Goal: Information Seeking & Learning: Learn about a topic

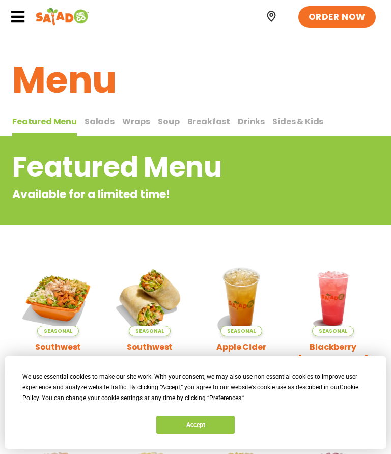
click at [70, 302] on img at bounding box center [58, 298] width 76 height 76
click at [24, 10] on icon at bounding box center [17, 16] width 15 height 15
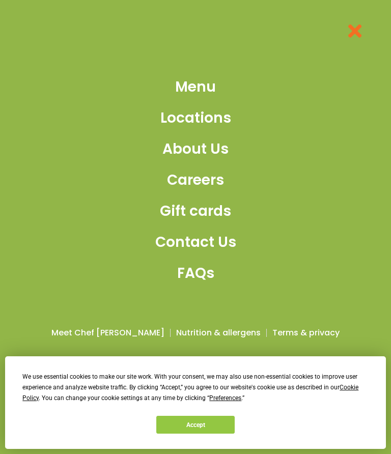
click at [15, 19] on div "Menu Locations About Us Careers Gift cards Contact Us FAQs Meet Chef [PERSON_NA…" at bounding box center [195, 227] width 391 height 454
click at [213, 92] on span "Menu" at bounding box center [195, 86] width 41 height 21
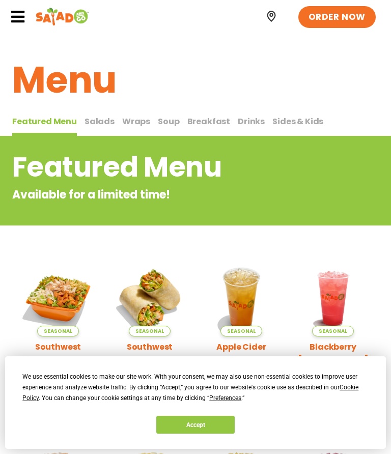
click at [203, 426] on button "Accept" at bounding box center [195, 425] width 78 height 18
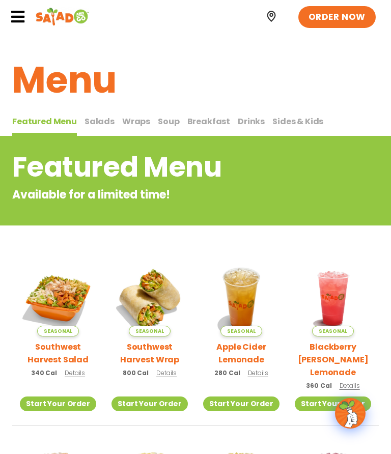
click at [96, 121] on span "Salads" at bounding box center [100, 122] width 30 height 12
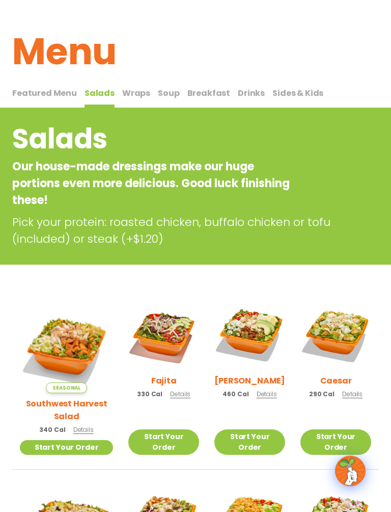
scroll to position [29, 0]
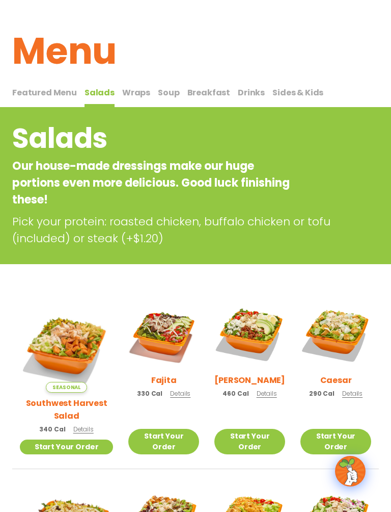
click at [62, 397] on h2 "Southwest Harvest Salad" at bounding box center [66, 408] width 93 height 25
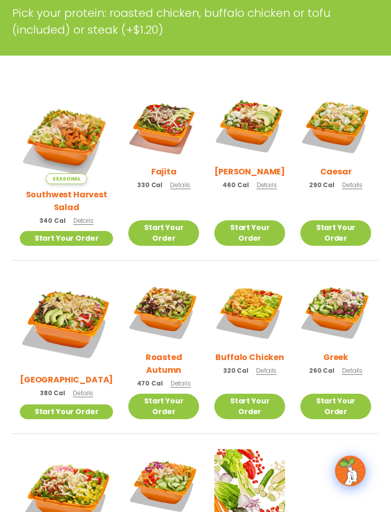
scroll to position [237, 0]
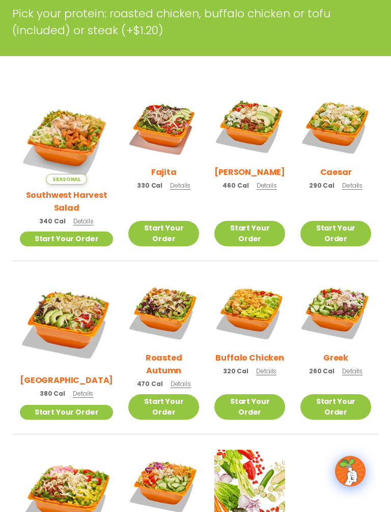
click at [56, 124] on img at bounding box center [66, 137] width 93 height 93
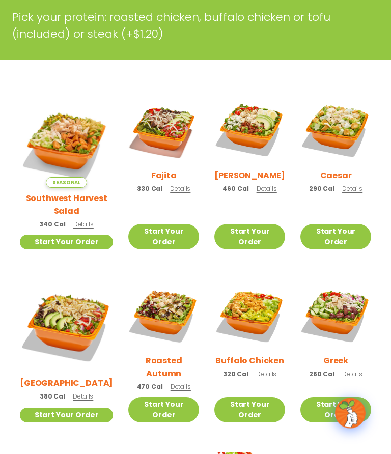
scroll to position [233, 0]
click at [157, 310] on img at bounding box center [163, 315] width 71 height 71
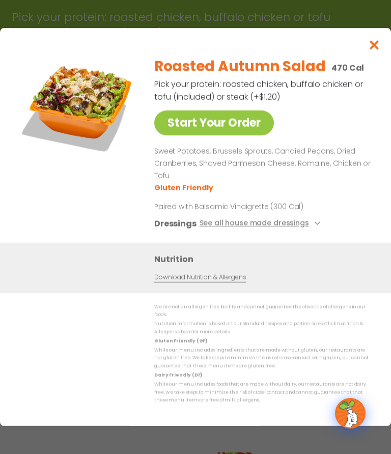
click at [367, 62] on button "Close modal" at bounding box center [374, 45] width 33 height 34
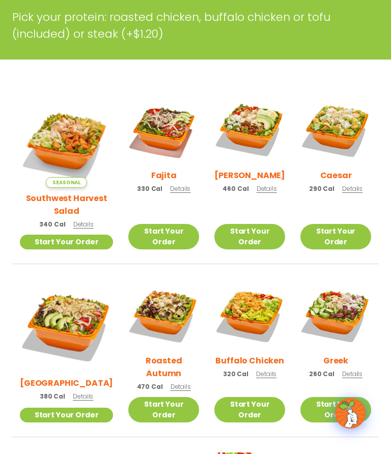
click at [56, 143] on img at bounding box center [66, 140] width 93 height 93
click at [160, 130] on img at bounding box center [163, 129] width 71 height 71
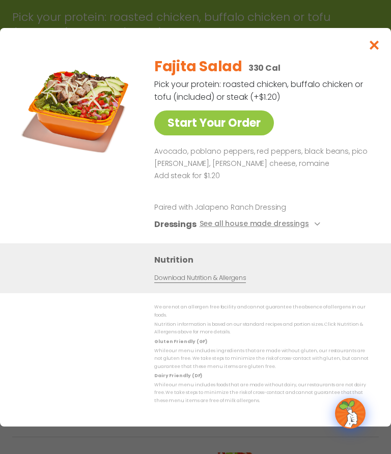
click at [242, 229] on button "See all house made dressings" at bounding box center [262, 224] width 124 height 13
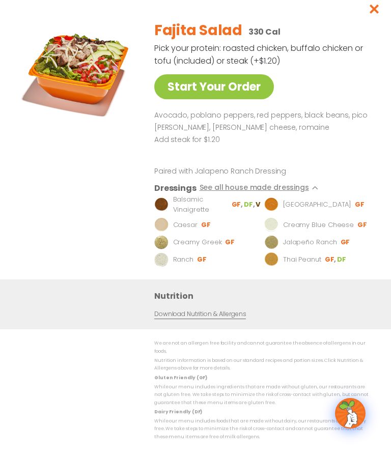
click at [201, 316] on link "Download Nutrition & Allergens" at bounding box center [200, 315] width 92 height 10
click at [202, 319] on link "Download Nutrition & Allergens" at bounding box center [200, 315] width 92 height 10
